Goal: Task Accomplishment & Management: Manage account settings

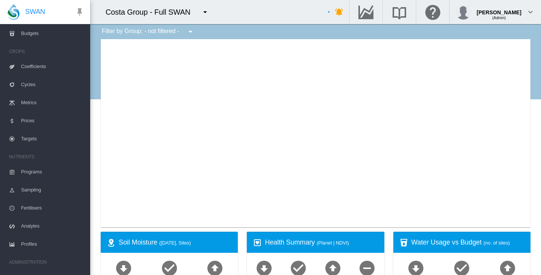
scroll to position [149, 0]
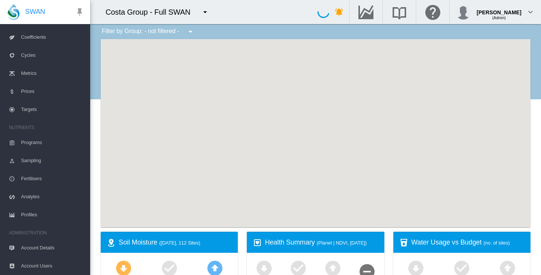
click at [28, 242] on span "Account Details" at bounding box center [52, 248] width 63 height 18
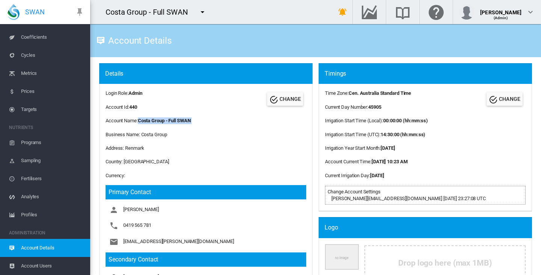
drag, startPoint x: 141, startPoint y: 119, endPoint x: 194, endPoint y: 126, distance: 54.1
click at [194, 126] on div "Login Role: Admin Account Id: 440 CHANGE Account Name: Costa Group - Full SWAN …" at bounding box center [206, 202] width 214 height 236
copy div "Costa Group - Full SWAN"
click at [230, 50] on div "Account Details" at bounding box center [315, 40] width 439 height 21
click at [205, 14] on md-icon "icon-menu-down" at bounding box center [202, 12] width 9 height 9
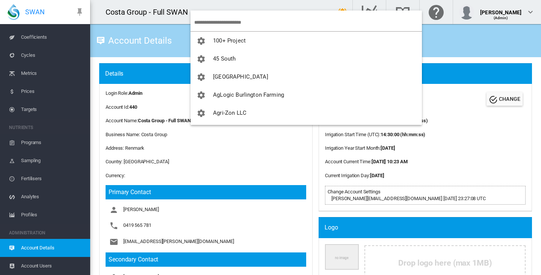
click at [209, 23] on input "search" at bounding box center [308, 23] width 228 height 18
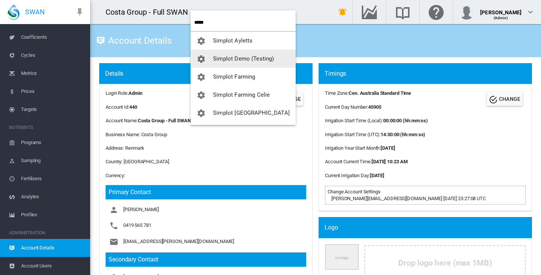
type input "*****"
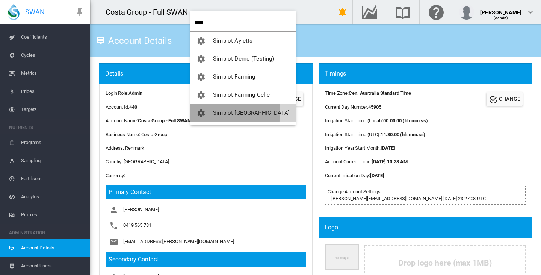
click at [225, 112] on span "Simplot [GEOGRAPHIC_DATA]" at bounding box center [251, 112] width 77 height 7
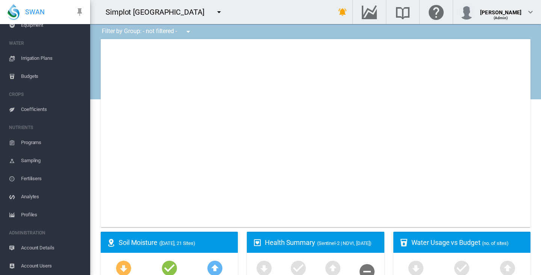
type input "**********"
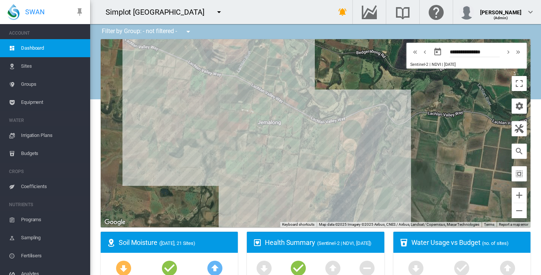
click at [39, 110] on span "Equipment" at bounding box center [52, 102] width 63 height 18
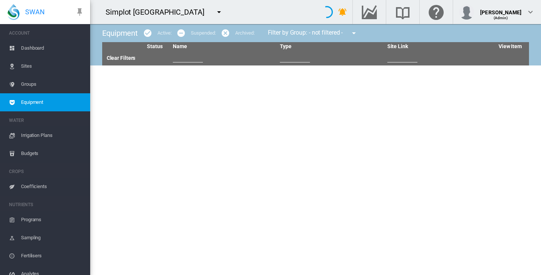
click at [27, 101] on span "Equipment" at bounding box center [52, 102] width 63 height 18
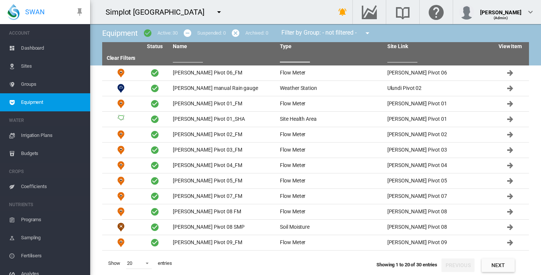
click at [286, 59] on input "text" at bounding box center [295, 56] width 30 height 11
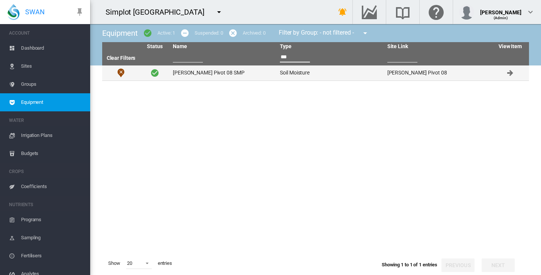
type input "***"
click at [192, 72] on td "[PERSON_NAME] Pivot 08 SMP" at bounding box center [223, 72] width 107 height 15
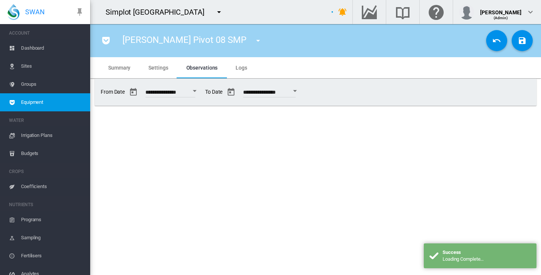
click at [159, 69] on span "Settings" at bounding box center [159, 68] width 20 height 6
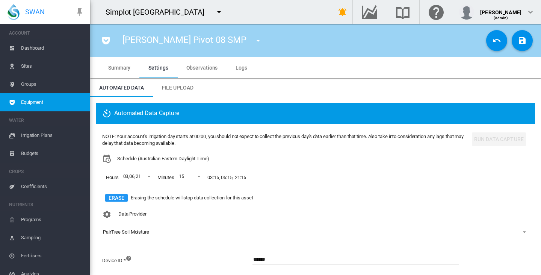
click at [215, 69] on span "Observations" at bounding box center [202, 68] width 32 height 6
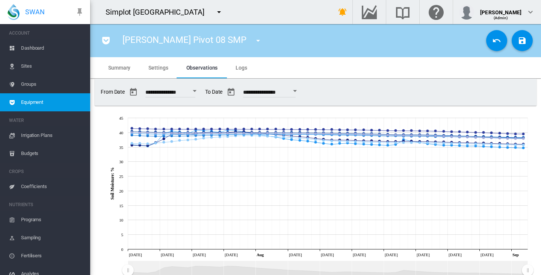
drag, startPoint x: 156, startPoint y: 67, endPoint x: 294, endPoint y: 98, distance: 141.4
click at [156, 67] on span "Settings" at bounding box center [159, 68] width 20 height 6
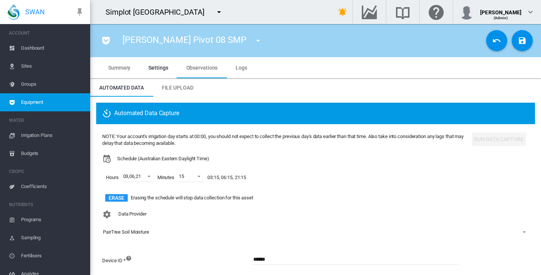
click at [493, 37] on md-icon "icon-undo" at bounding box center [497, 40] width 9 height 9
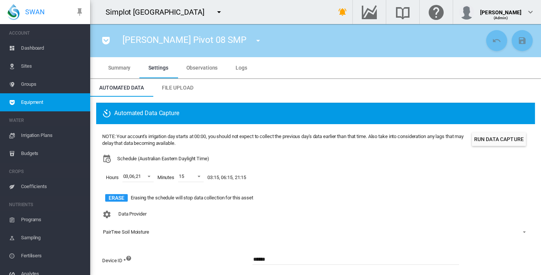
click at [109, 38] on md-icon "icon-pocket" at bounding box center [106, 40] width 9 height 9
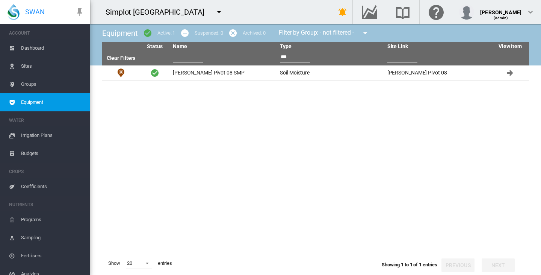
click at [119, 55] on th "Clear Filters" at bounding box center [121, 58] width 38 height 14
click at [120, 58] on link "Clear Filters" at bounding box center [121, 58] width 29 height 6
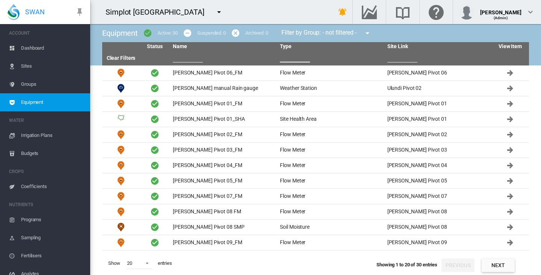
click at [299, 59] on input "text" at bounding box center [295, 56] width 30 height 11
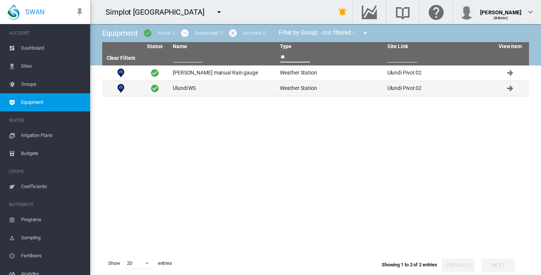
type input "**"
click at [188, 88] on td "Ulundi WS" at bounding box center [223, 88] width 107 height 15
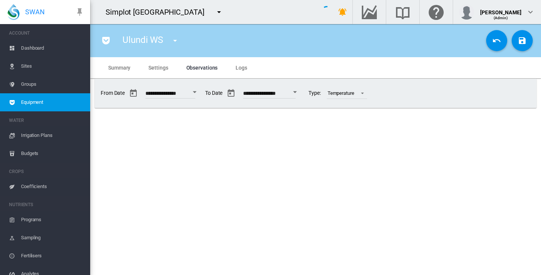
click at [152, 62] on md-tab-item "Settings" at bounding box center [158, 67] width 38 height 21
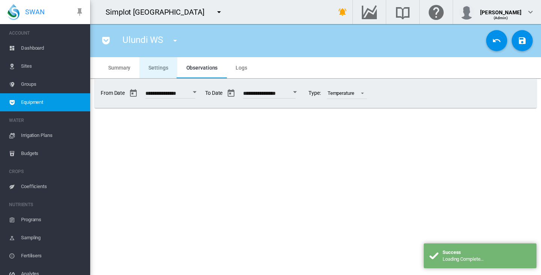
click at [155, 65] on span "Settings" at bounding box center [159, 68] width 20 height 6
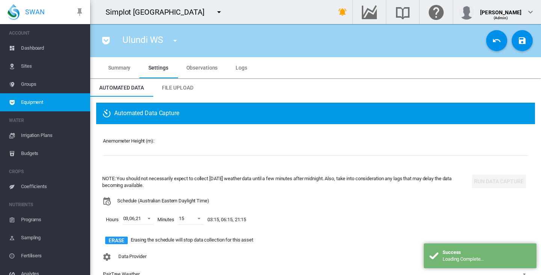
scroll to position [56, 0]
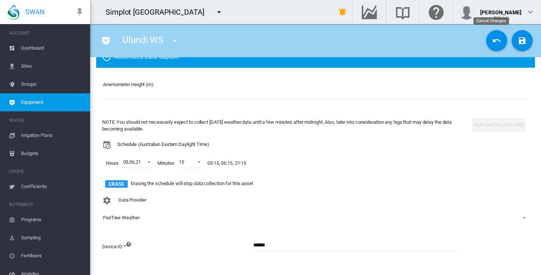
click at [493, 42] on md-icon "icon-undo" at bounding box center [497, 40] width 9 height 9
